Goal: Task Accomplishment & Management: Manage account settings

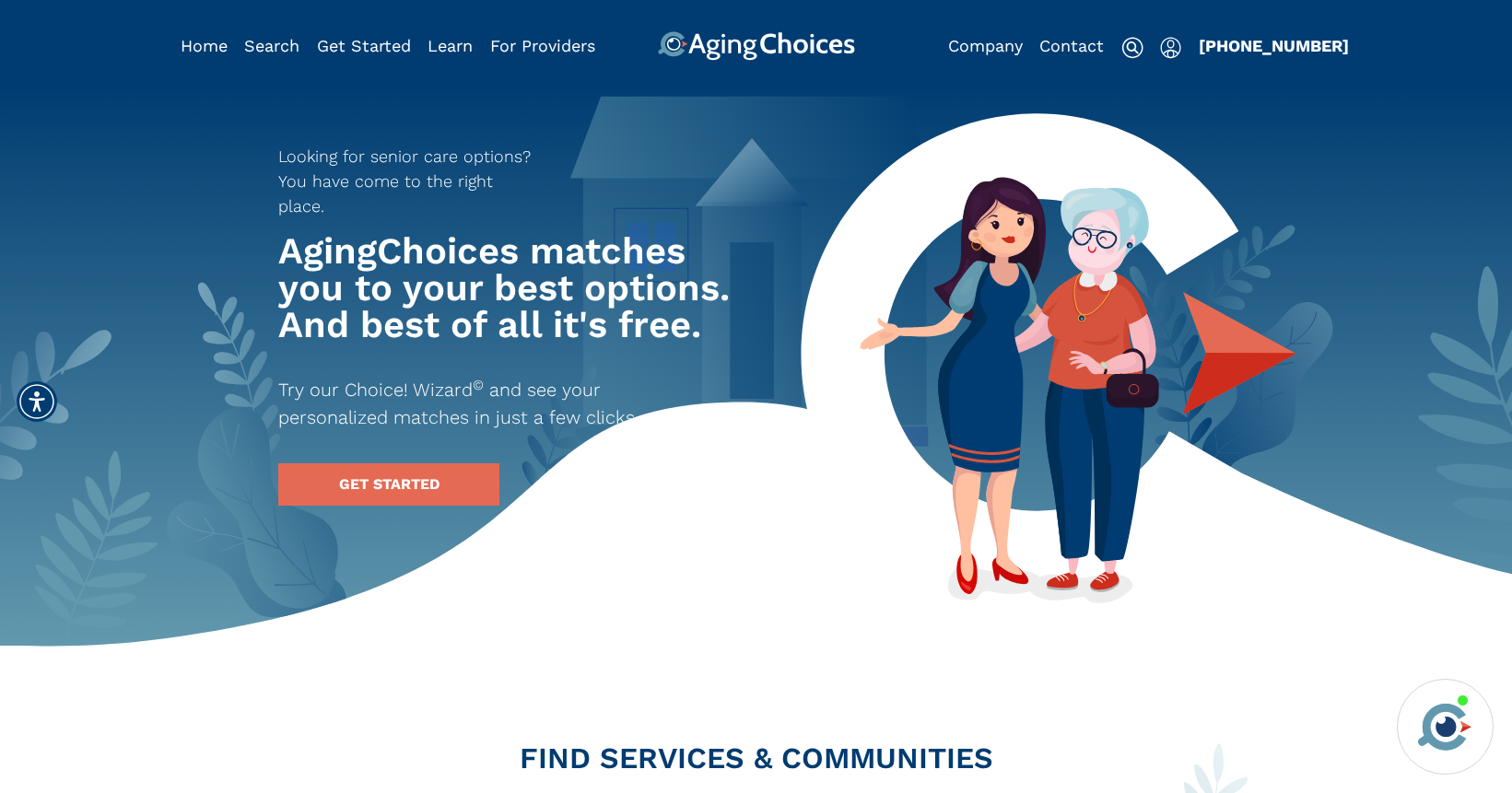
click at [1160, 49] on img "Popover trigger" at bounding box center [1170, 48] width 21 height 22
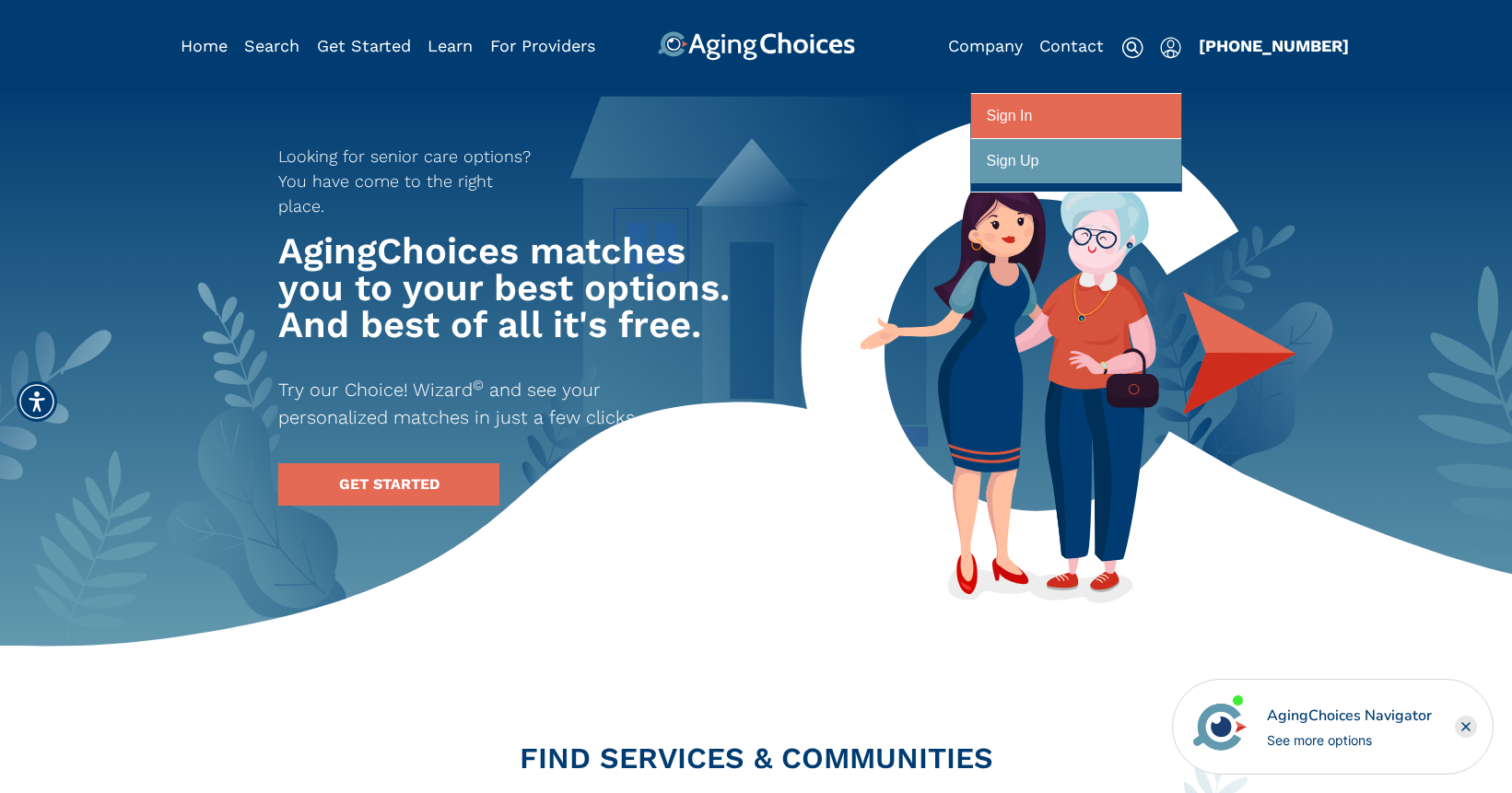
click at [1149, 108] on div at bounding box center [1076, 116] width 179 height 34
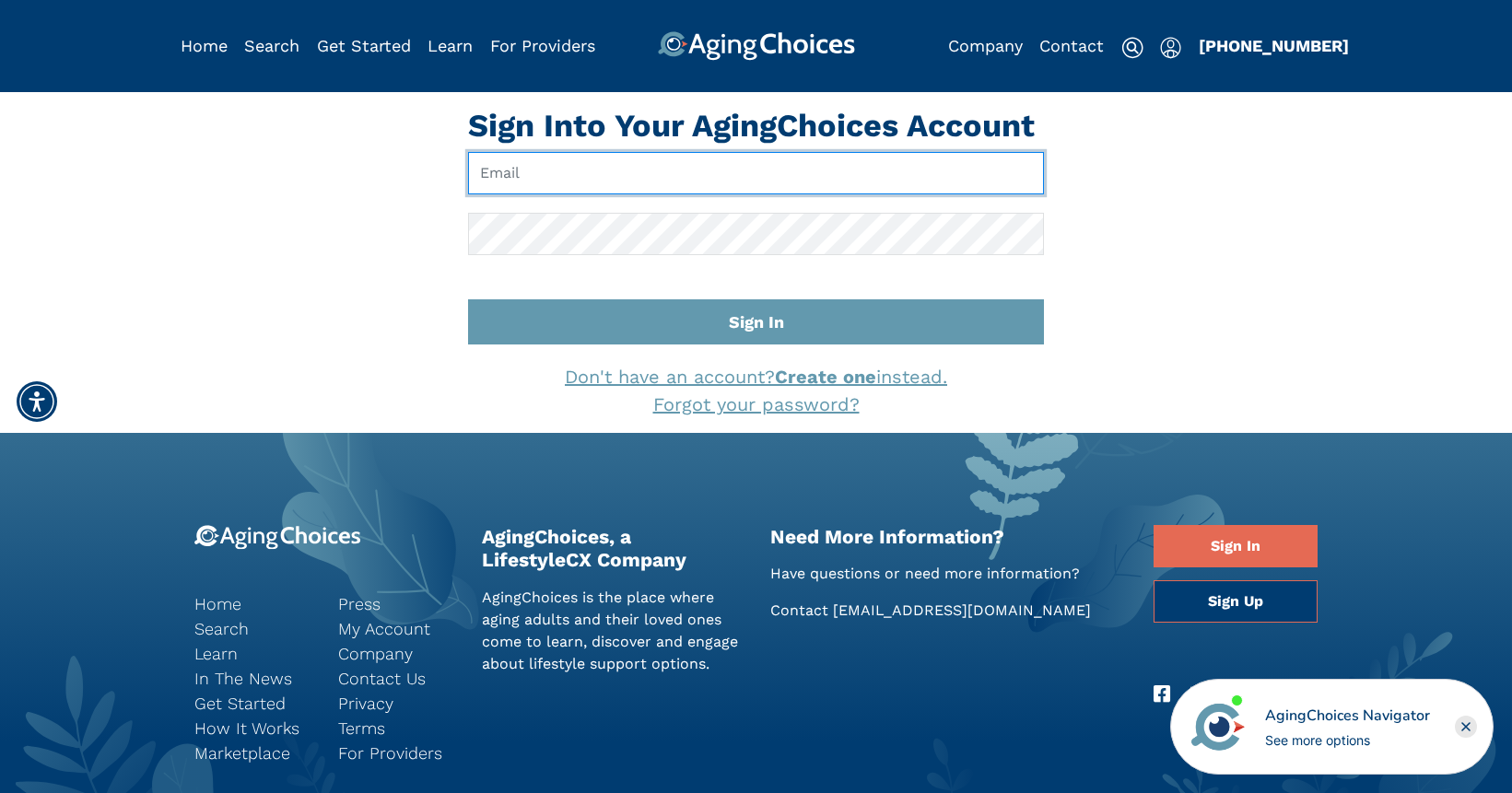
click at [732, 170] on input "Email" at bounding box center [756, 173] width 576 height 43
type input "pwilcox@lifestylecx.com"
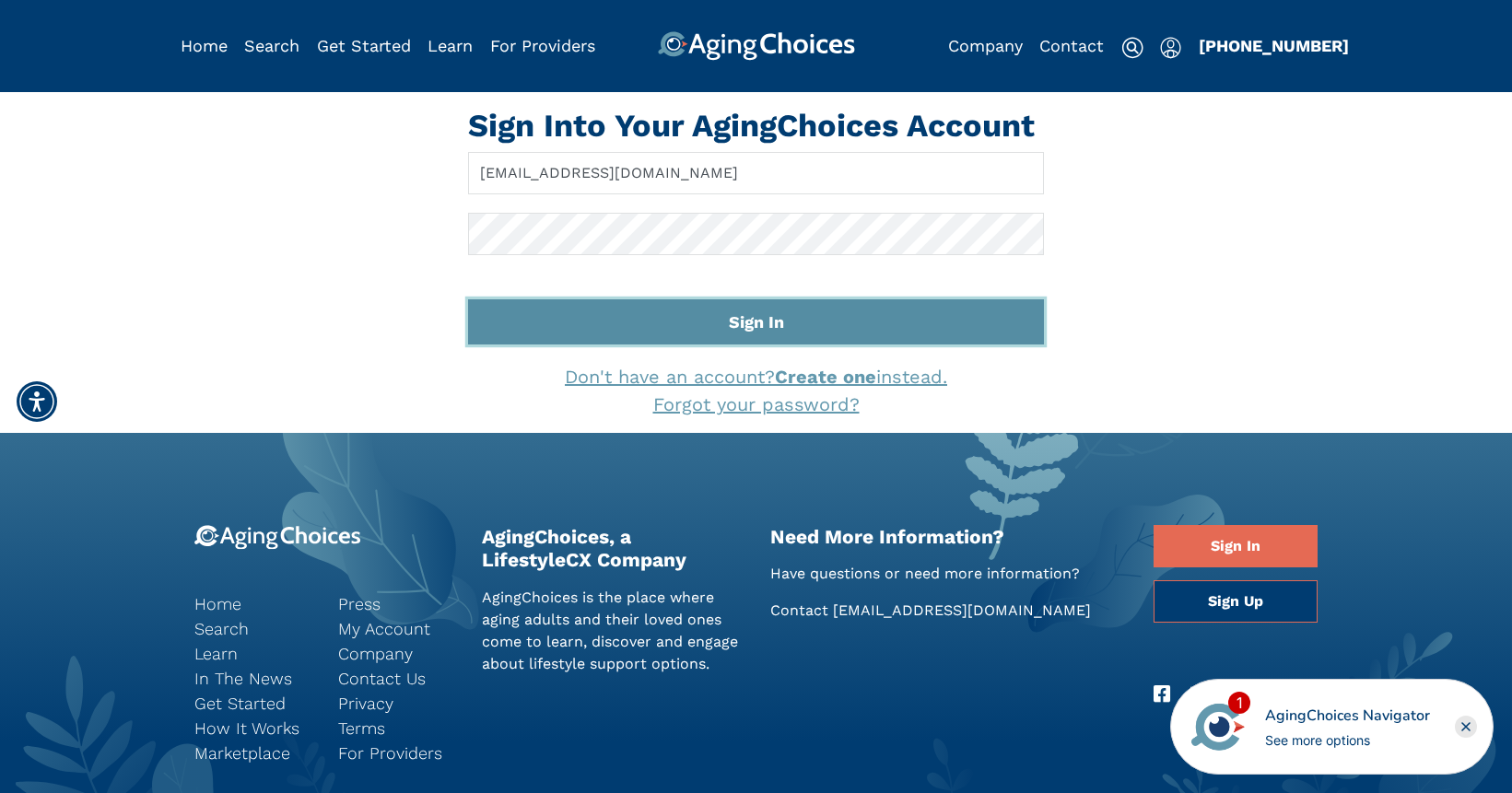
click at [709, 318] on button "Sign In" at bounding box center [756, 321] width 576 height 45
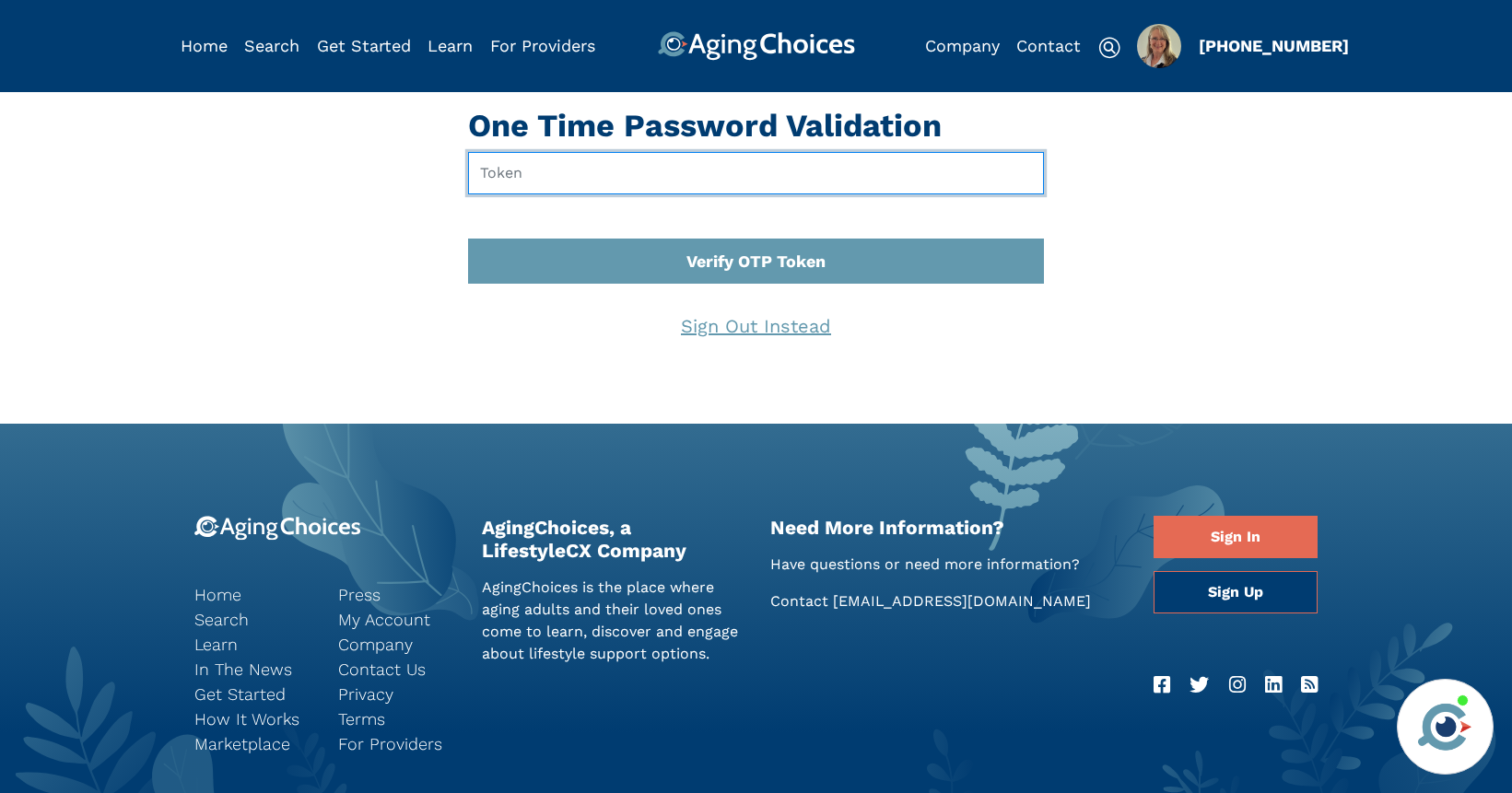
click at [571, 176] on input "text" at bounding box center [756, 173] width 576 height 43
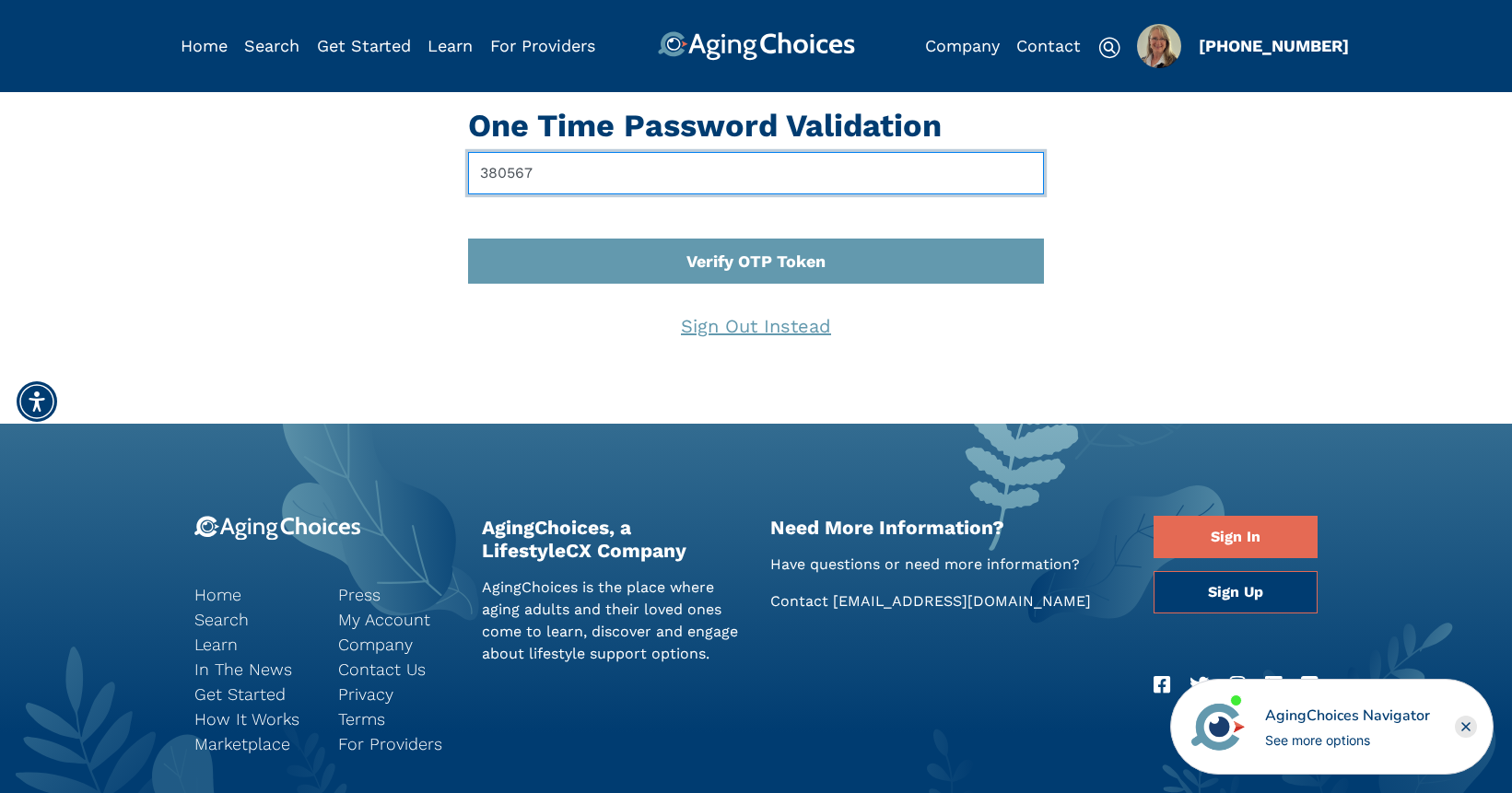
type input "380567"
click at [468, 239] on button "Verify OTP Token" at bounding box center [756, 261] width 576 height 45
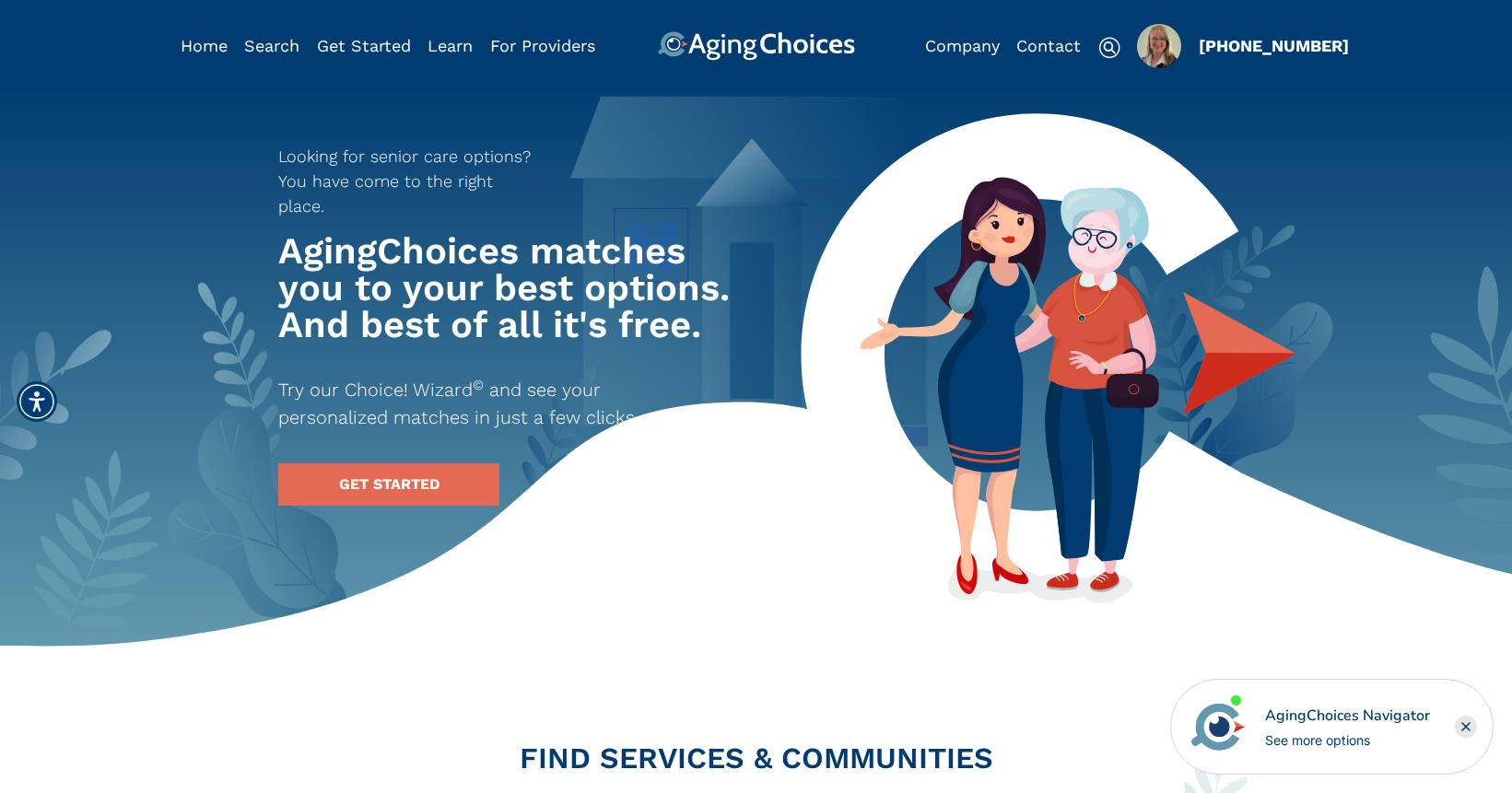
click at [1161, 57] on img "Popover trigger" at bounding box center [1159, 46] width 44 height 44
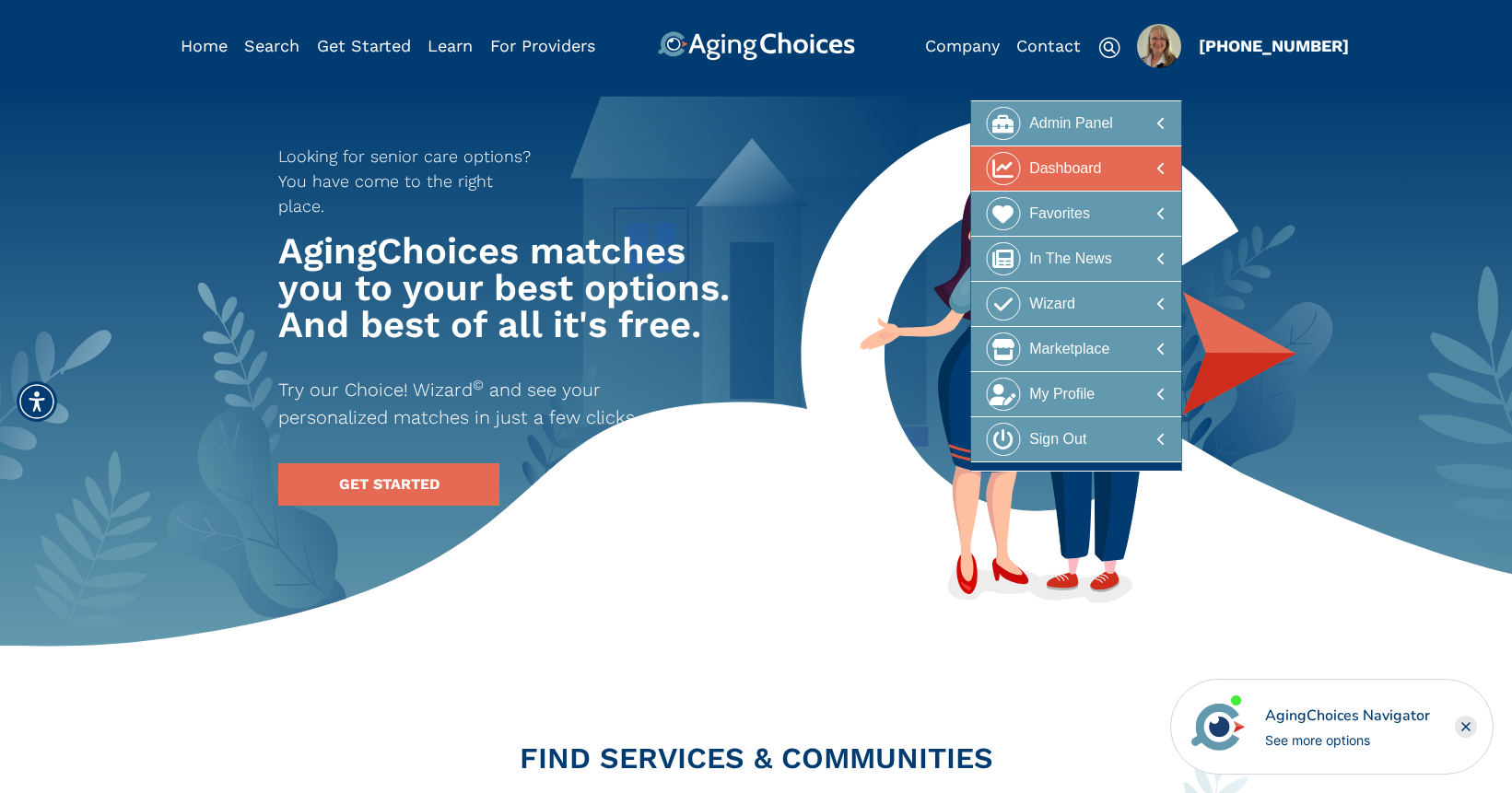
click at [1088, 168] on div "Dashboard" at bounding box center [1065, 169] width 72 height 34
